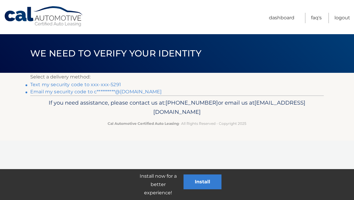
click at [102, 82] on link "Text my security code to xxx-xxx-5291" at bounding box center [75, 85] width 91 height 6
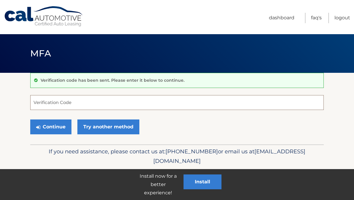
click at [244, 96] on input "Verification Code" at bounding box center [177, 102] width 294 height 15
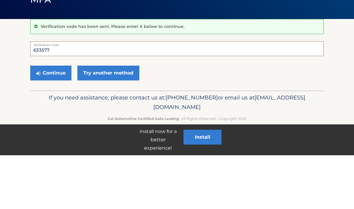
type input "633577"
click at [59, 119] on button "Continue" at bounding box center [50, 126] width 41 height 15
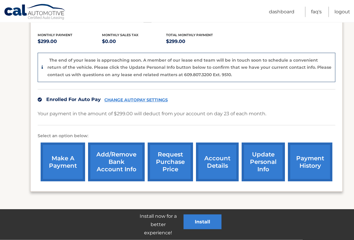
scroll to position [123, 0]
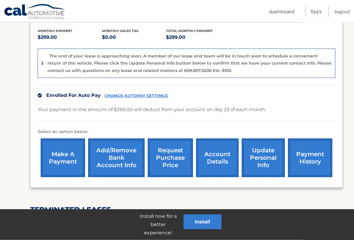
click at [175, 154] on link "request purchase price" at bounding box center [170, 158] width 45 height 39
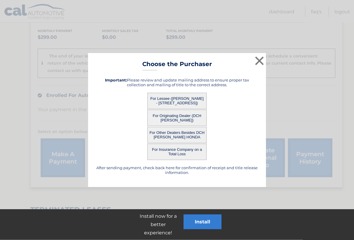
scroll to position [123, 0]
click at [184, 99] on button "For Lessee ([PERSON_NAME] - [STREET_ADDRESS])" at bounding box center [177, 101] width 59 height 16
click at [180, 103] on button "For Lessee ([PERSON_NAME] - [STREET_ADDRESS])" at bounding box center [177, 101] width 59 height 16
click at [179, 103] on button "For Lessee ([PERSON_NAME] - [STREET_ADDRESS])" at bounding box center [177, 101] width 59 height 16
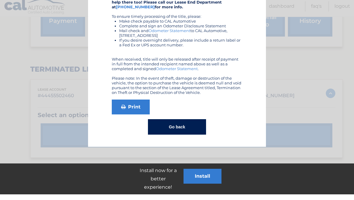
scroll to position [264, 0]
